Goal: Task Accomplishment & Management: Complete application form

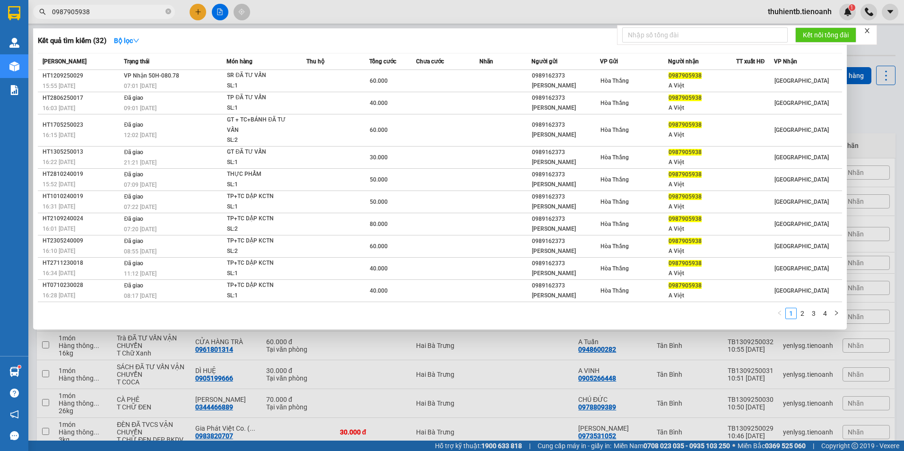
click at [117, 17] on span "0987905938" at bounding box center [104, 12] width 142 height 14
click at [120, 12] on input "0987905938" at bounding box center [108, 12] width 112 height 10
paste input "2339982"
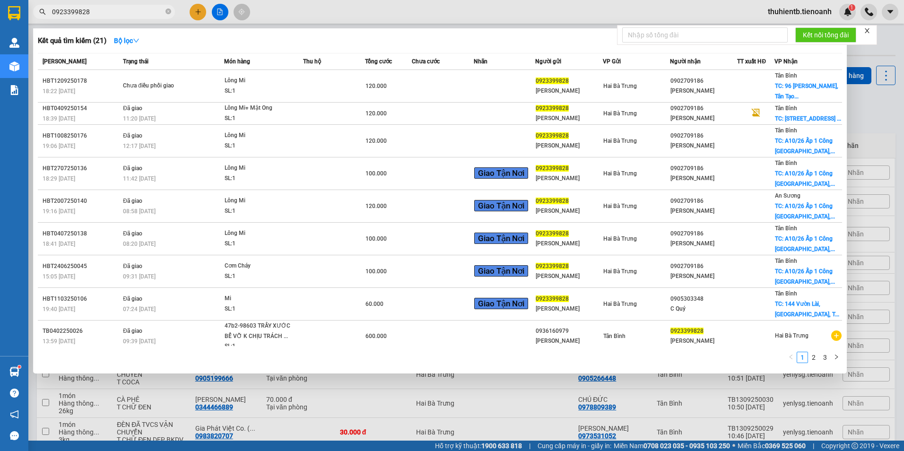
type input "0923399828"
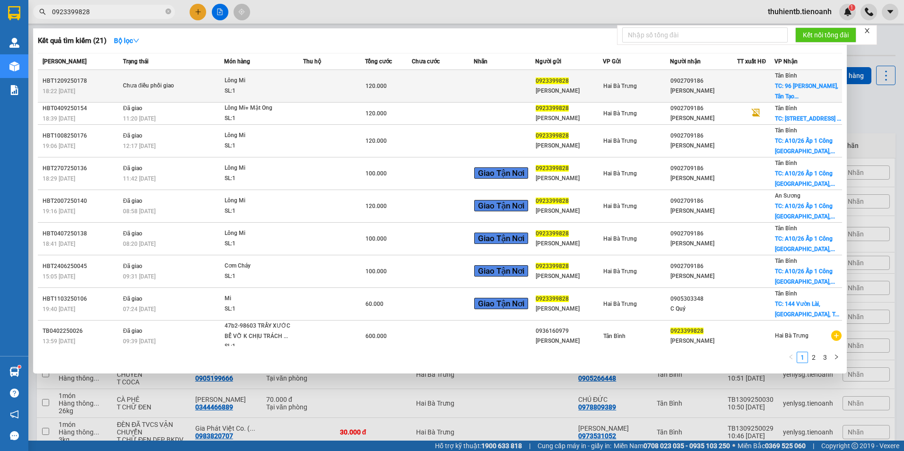
click at [806, 91] on div "Tân Bình TC: 96 [PERSON_NAME], Tân Tạo..." at bounding box center [808, 85] width 66 height 31
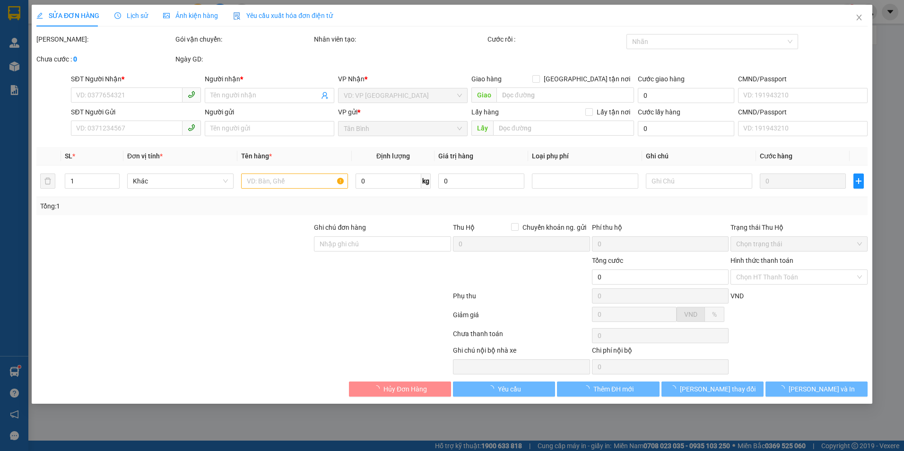
type input "0902709186"
type input "[PERSON_NAME]"
checkbox input "true"
type input "96 [PERSON_NAME], [GEOGRAPHIC_DATA], [GEOGRAPHIC_DATA], [GEOGRAPHIC_DATA]"
type input "0923399828"
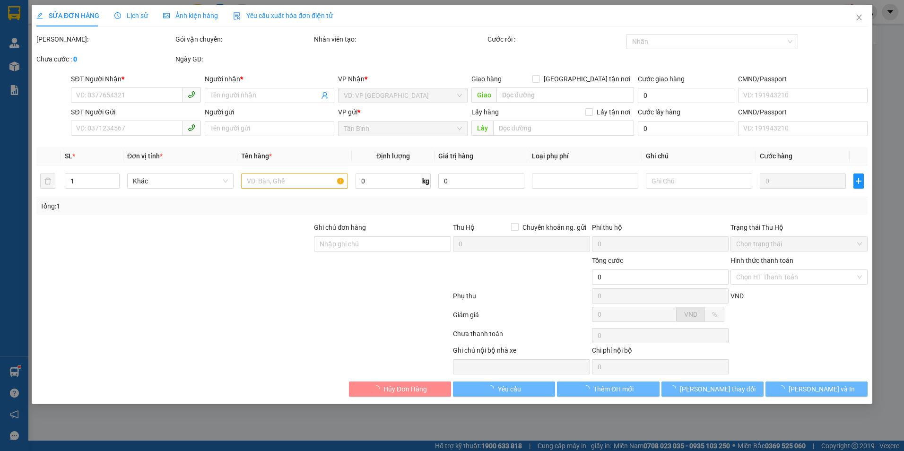
type input "[PERSON_NAME]"
type input "KNM"
type input "120.000"
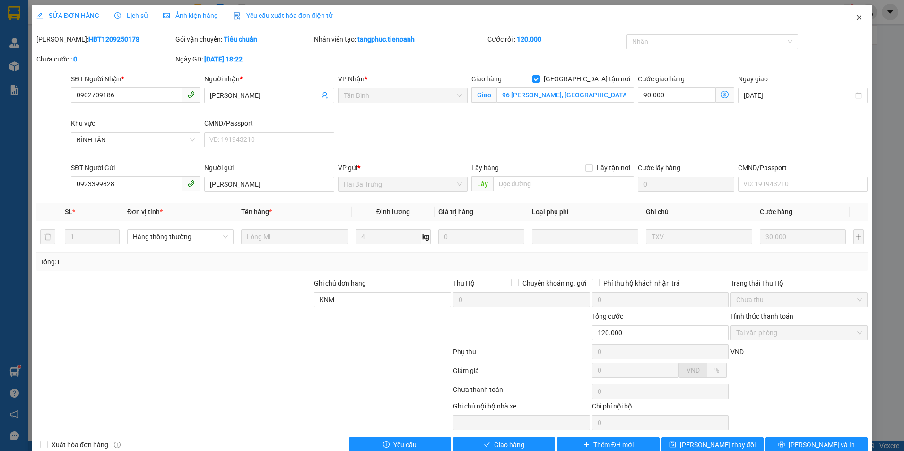
click at [855, 17] on icon "close" at bounding box center [859, 18] width 8 height 8
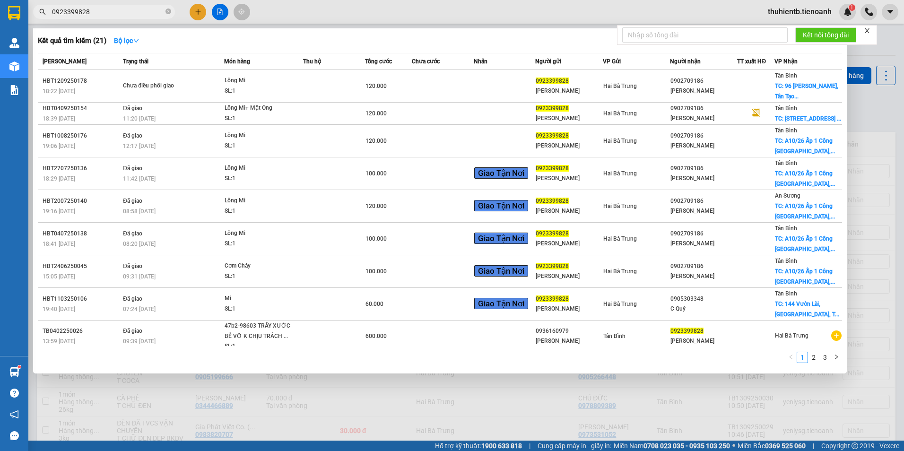
click at [100, 14] on input "0923399828" at bounding box center [108, 12] width 112 height 10
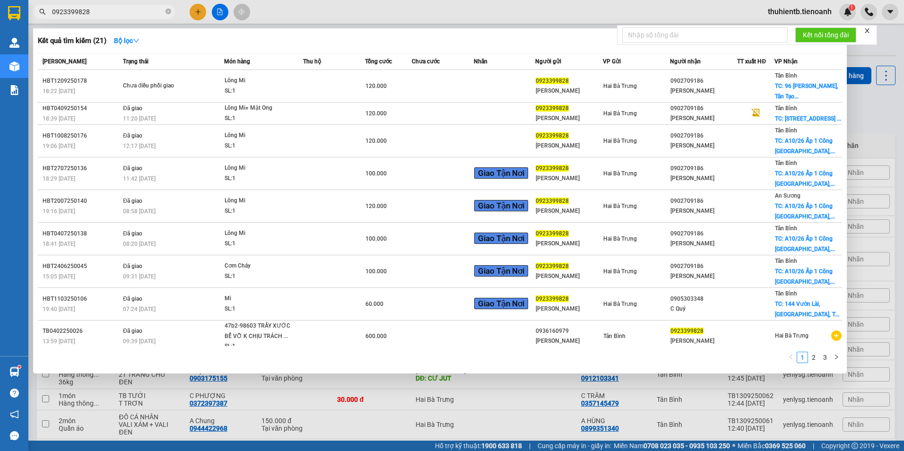
click at [117, 12] on input "0923399828" at bounding box center [108, 12] width 112 height 10
paste input "3797781"
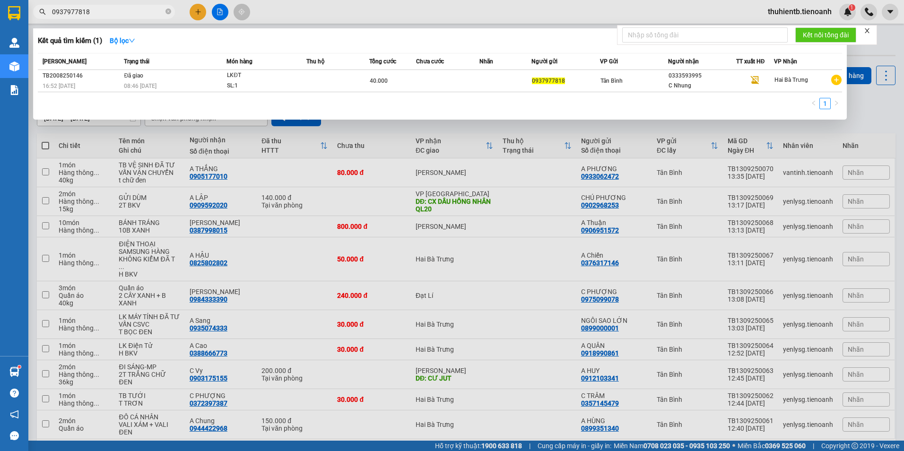
type input "0937977818"
